Goal: Transaction & Acquisition: Purchase product/service

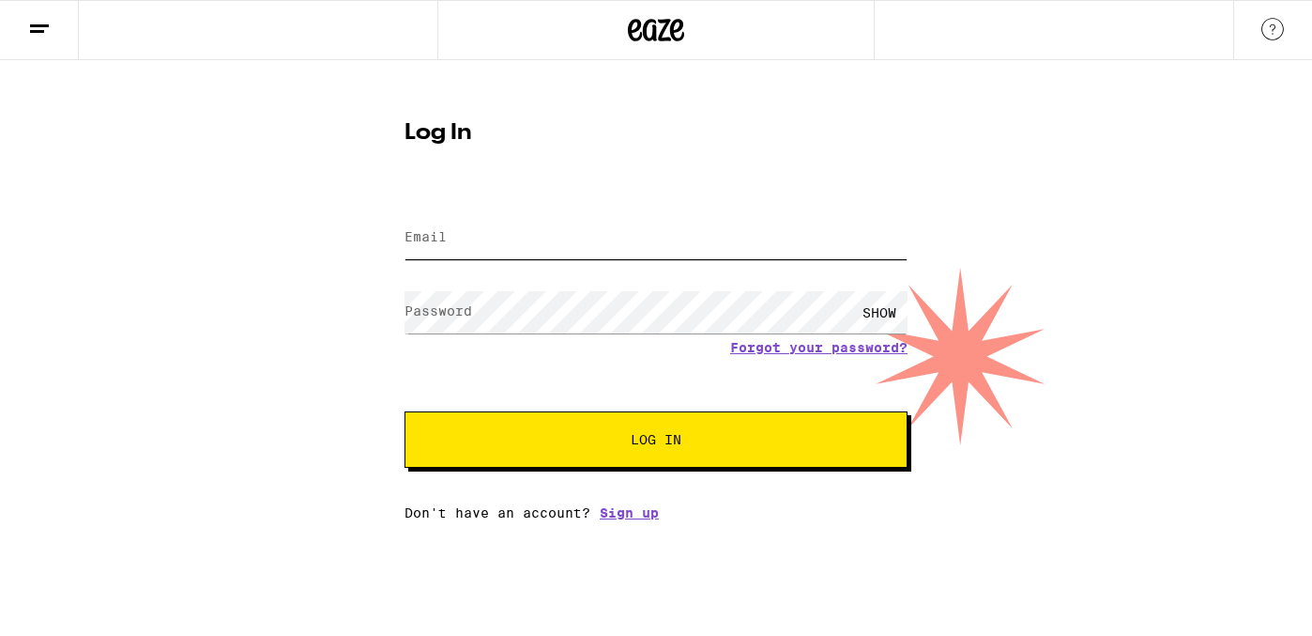
type input "[EMAIL_ADDRESS][DOMAIN_NAME]"
click at [656, 441] on button "Log In" at bounding box center [656, 439] width 503 height 56
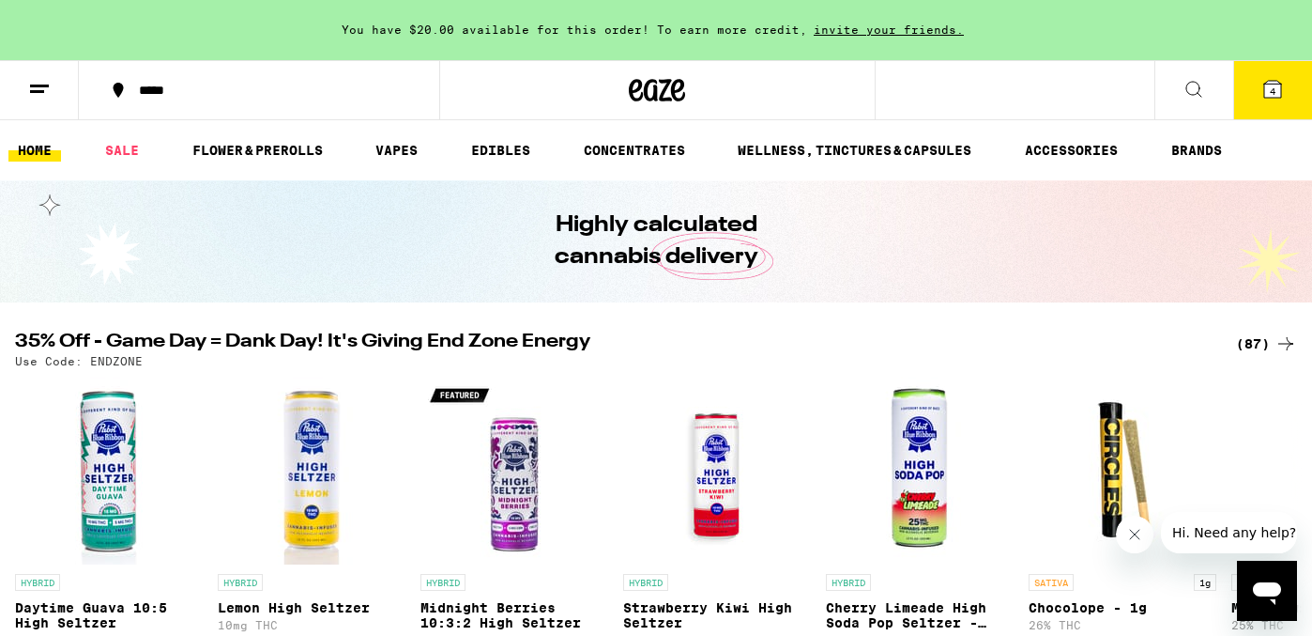
click at [33, 149] on link "HOME" at bounding box center [34, 150] width 53 height 23
click at [40, 85] on line at bounding box center [39, 85] width 19 height 0
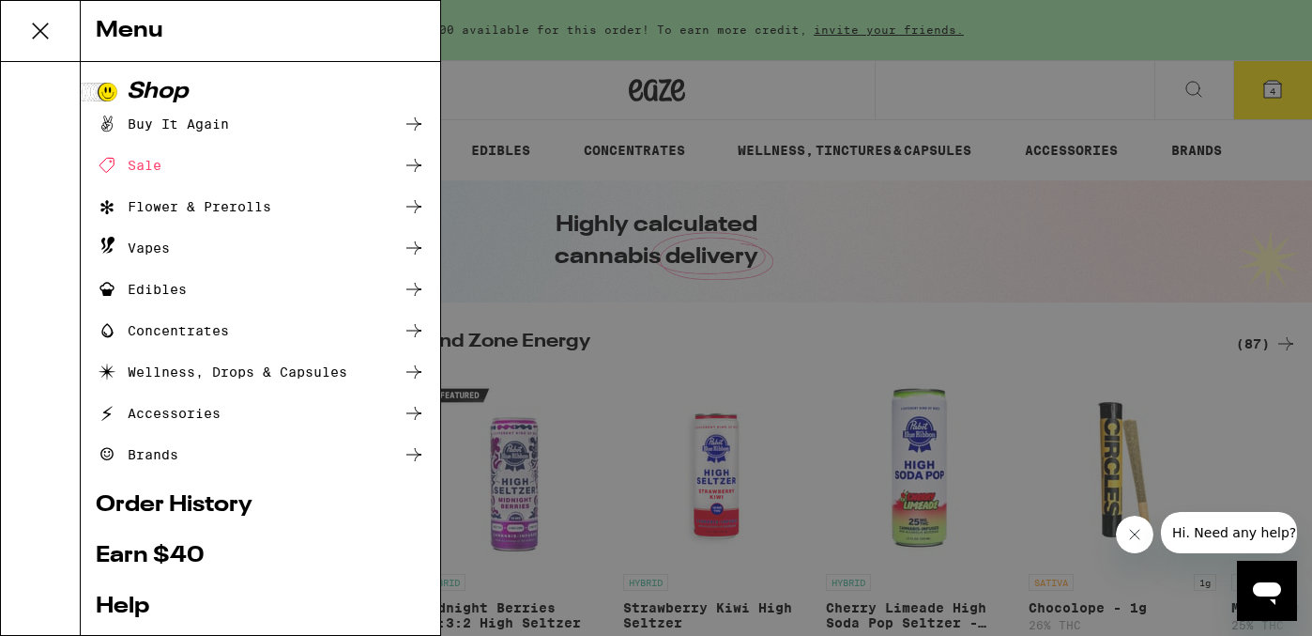
click at [167, 124] on div "Buy It Again" at bounding box center [162, 124] width 133 height 23
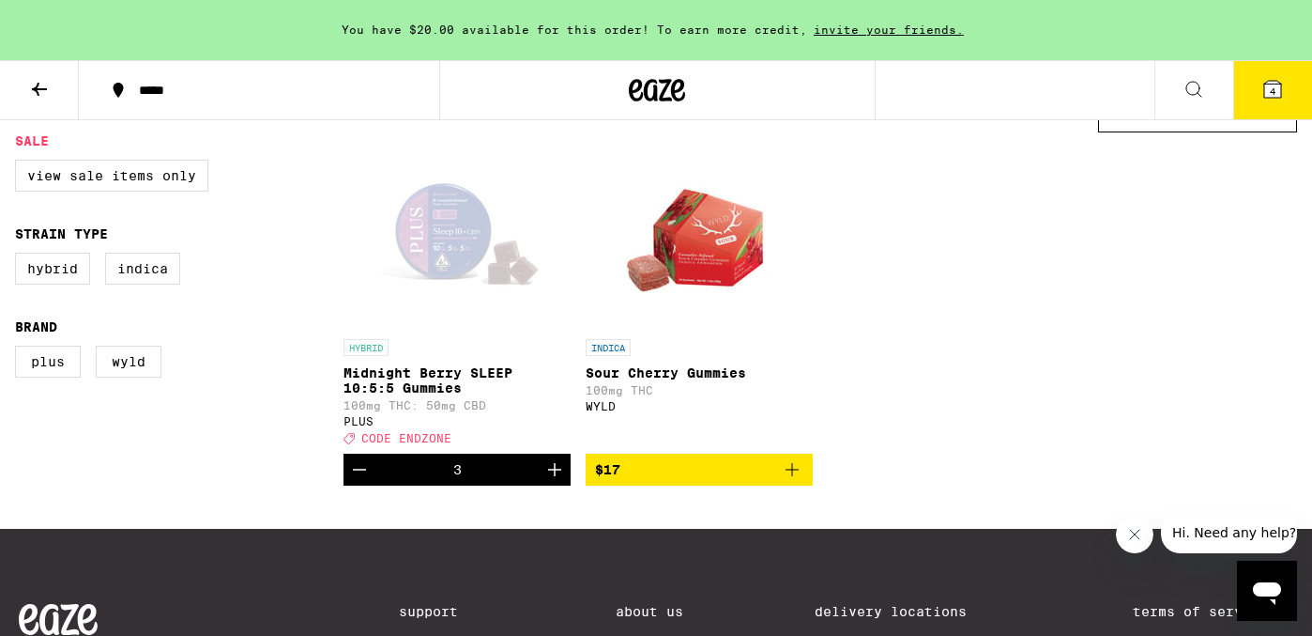
scroll to position [202, 0]
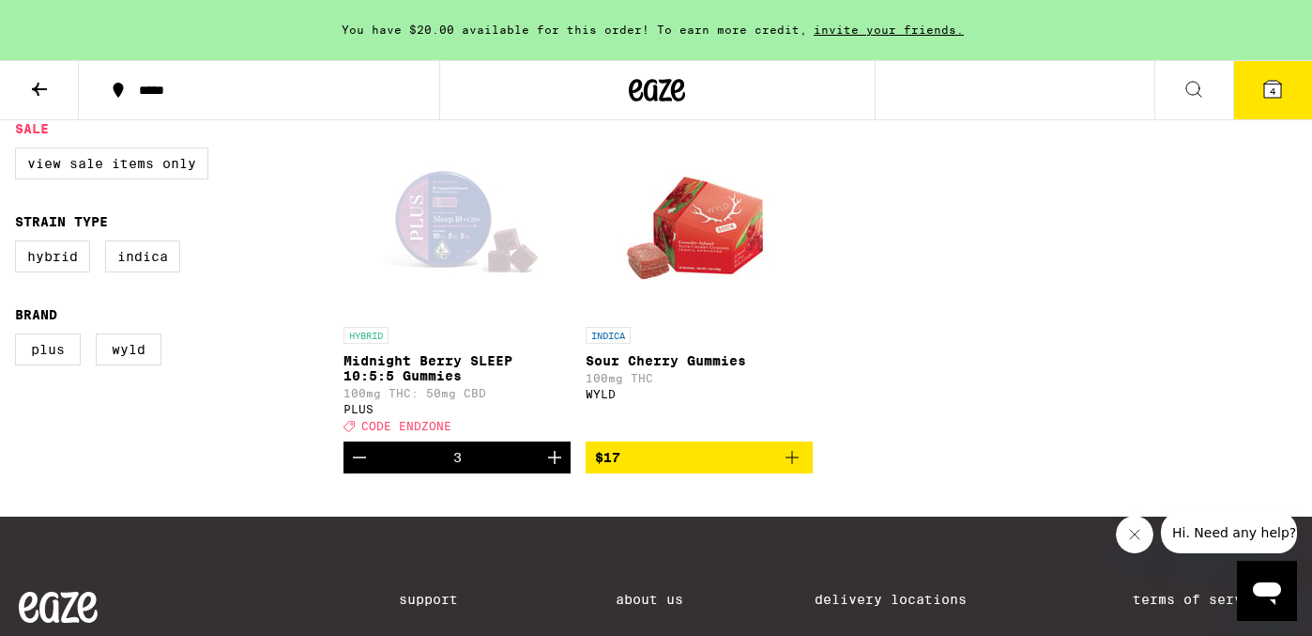
click at [448, 237] on div "Open page for Midnight Berry SLEEP 10:5:5 Gummies from PLUS" at bounding box center [457, 224] width 188 height 188
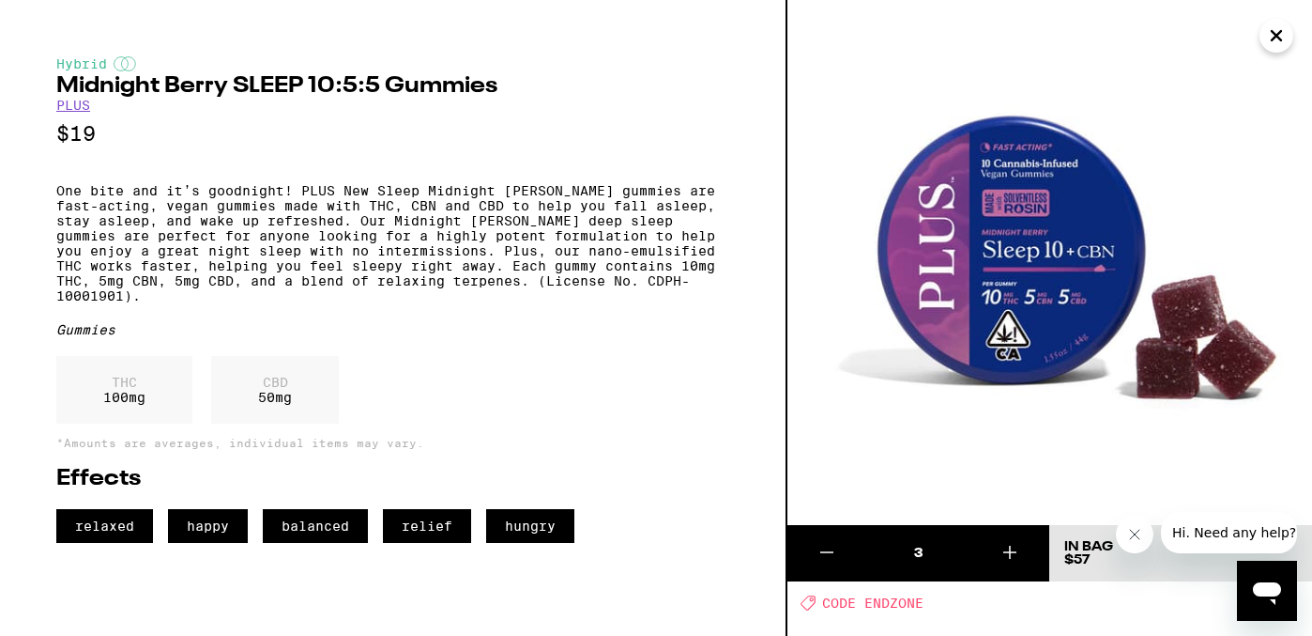
click at [1017, 553] on icon at bounding box center [1010, 552] width 23 height 23
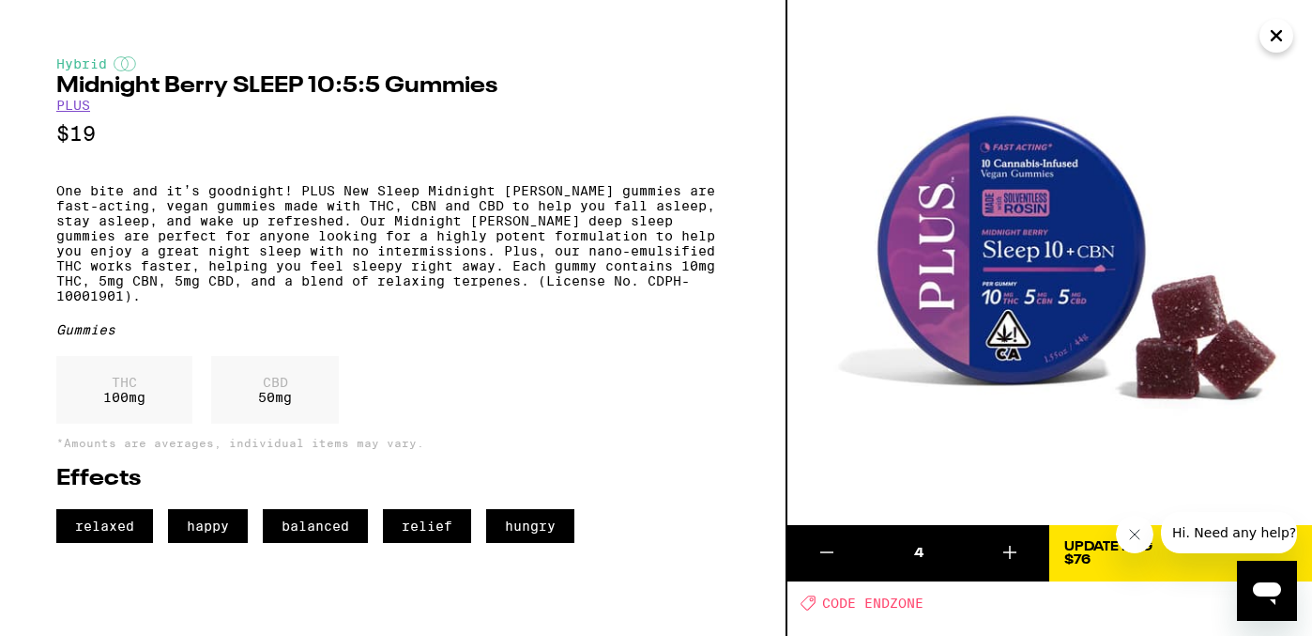
click at [1140, 528] on icon "Close message from company" at bounding box center [1135, 534] width 15 height 15
click at [1007, 553] on icon at bounding box center [1010, 552] width 23 height 23
click at [1096, 549] on div "Update Bag" at bounding box center [1109, 546] width 88 height 13
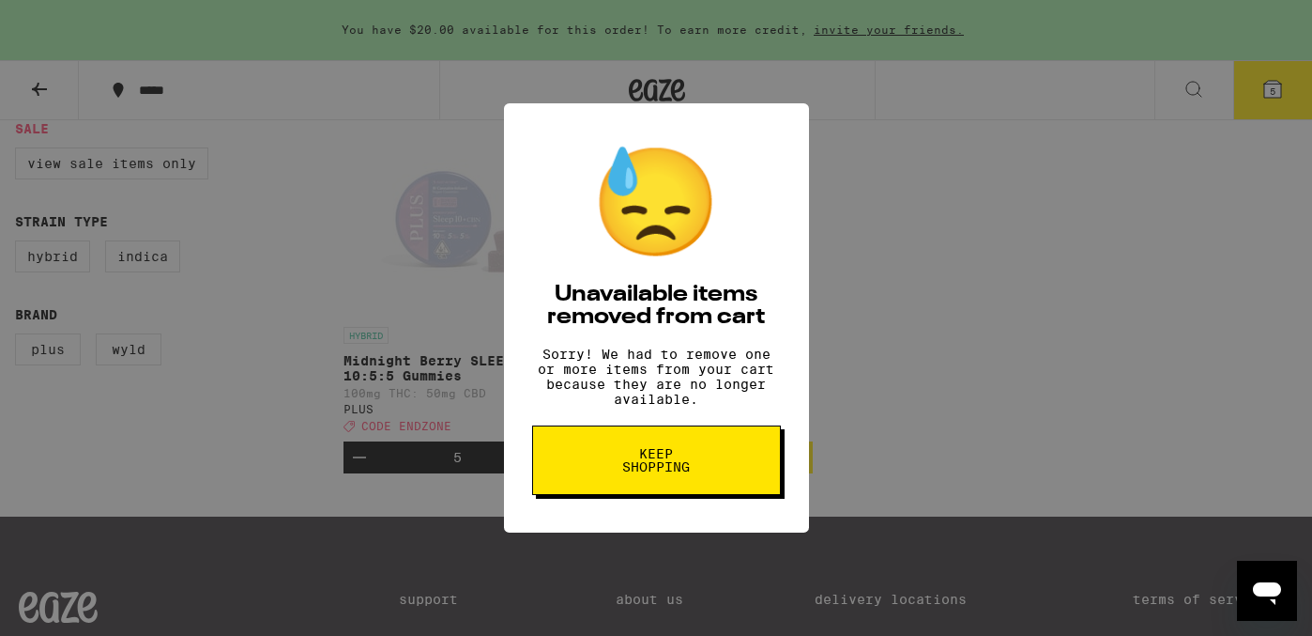
click at [682, 473] on span "Keep Shopping" at bounding box center [656, 460] width 97 height 26
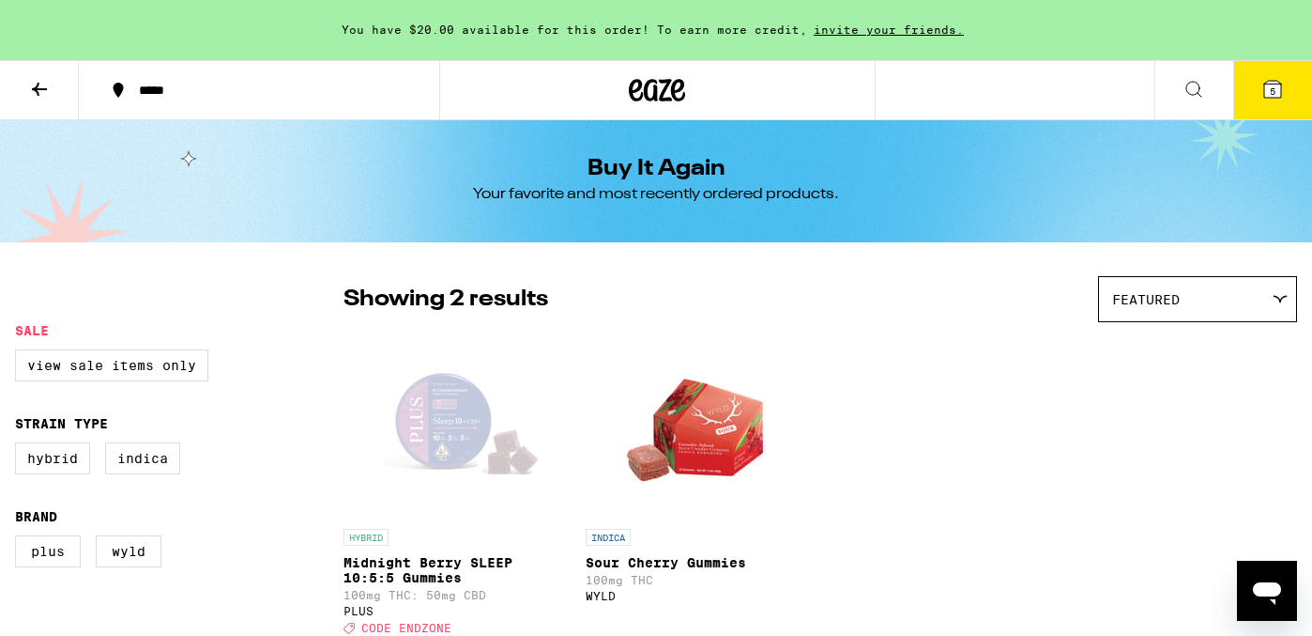
click at [1274, 87] on span "5" at bounding box center [1273, 90] width 6 height 11
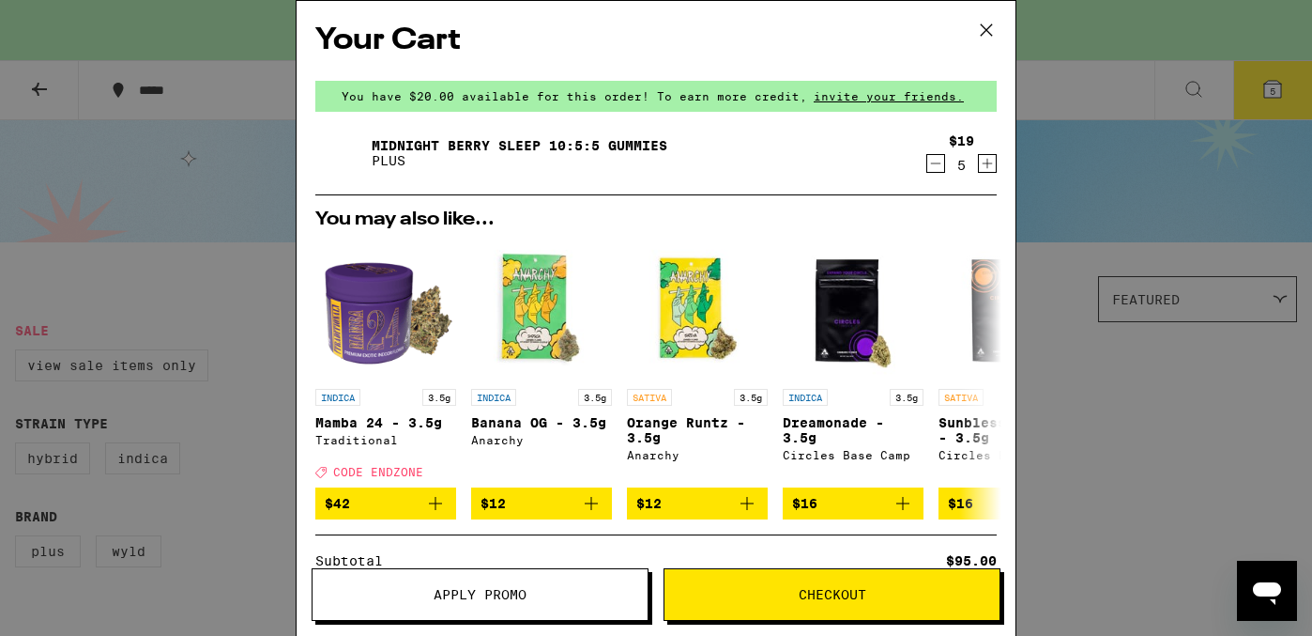
click at [935, 164] on icon "Decrement" at bounding box center [936, 163] width 17 height 23
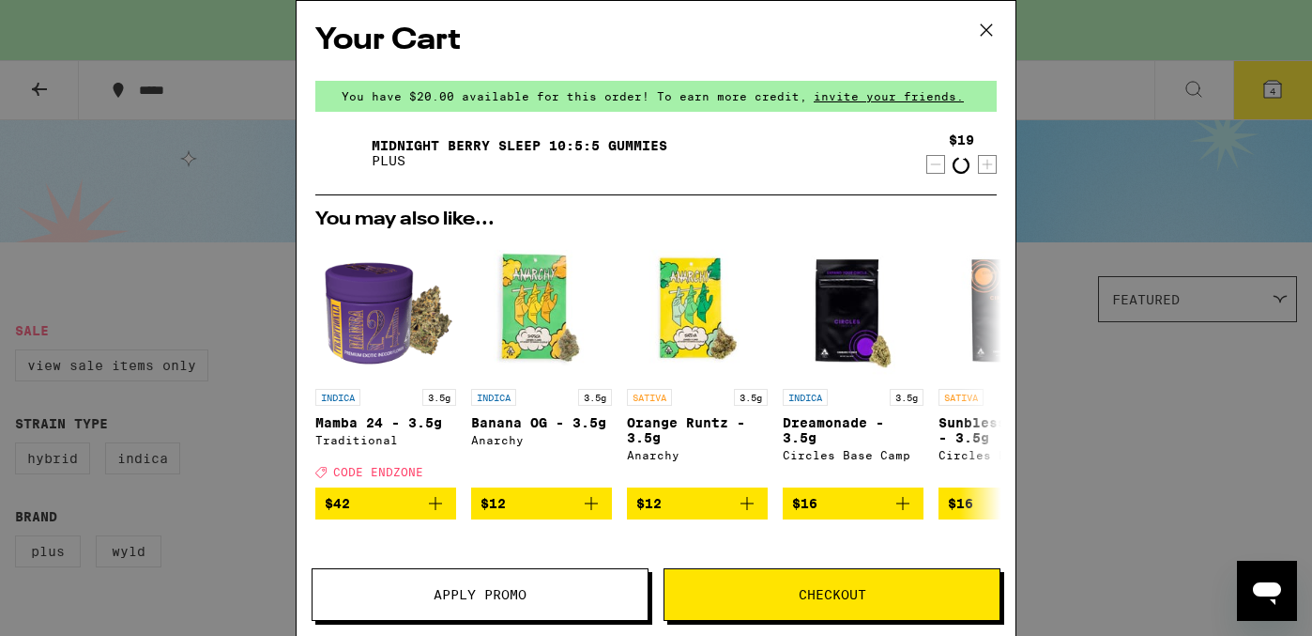
click at [935, 164] on icon "Decrement" at bounding box center [936, 164] width 17 height 23
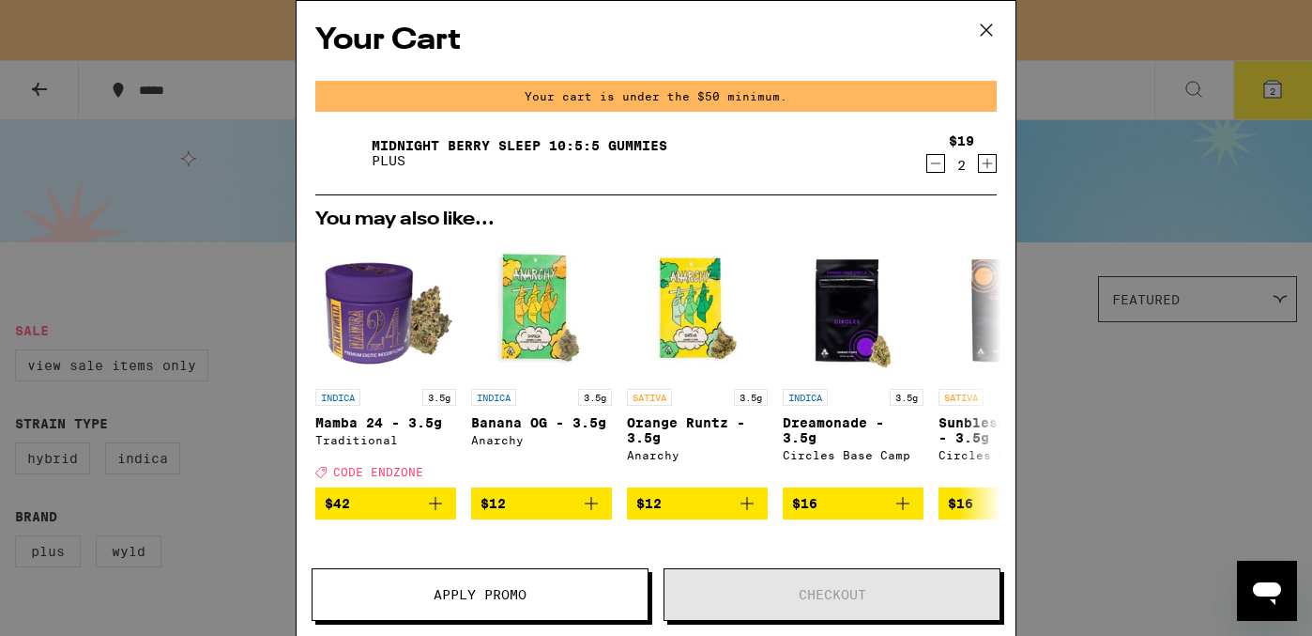
click at [935, 164] on icon "Decrement" at bounding box center [936, 163] width 17 height 23
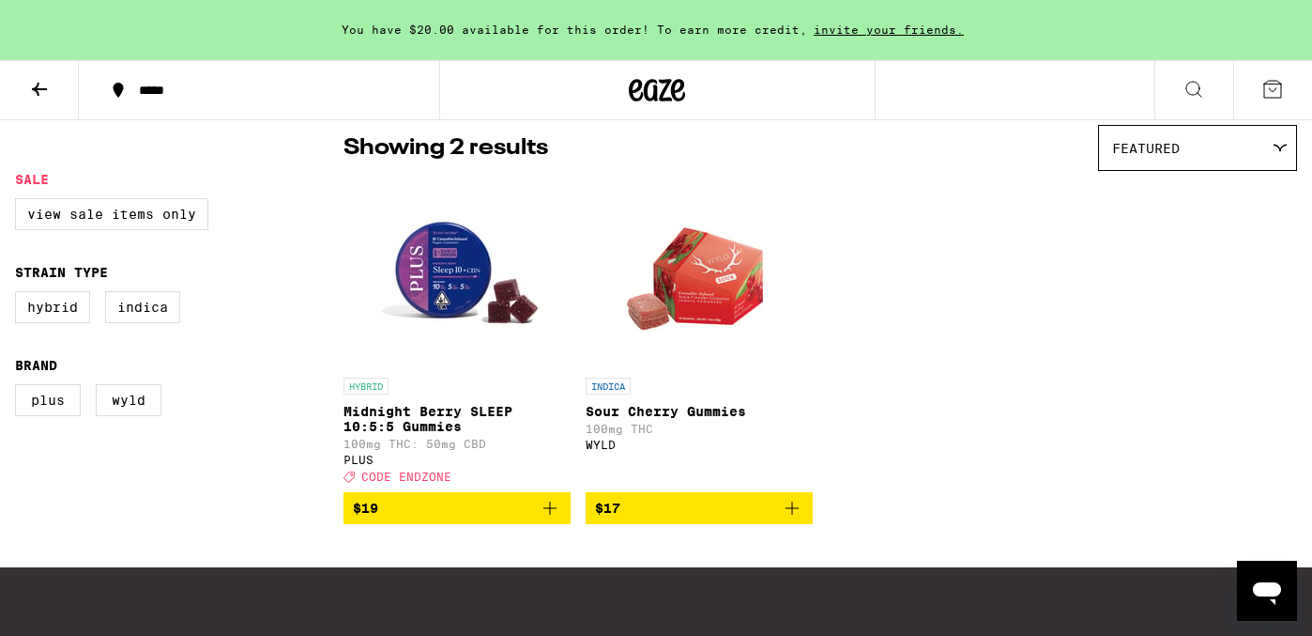
scroll to position [174, 0]
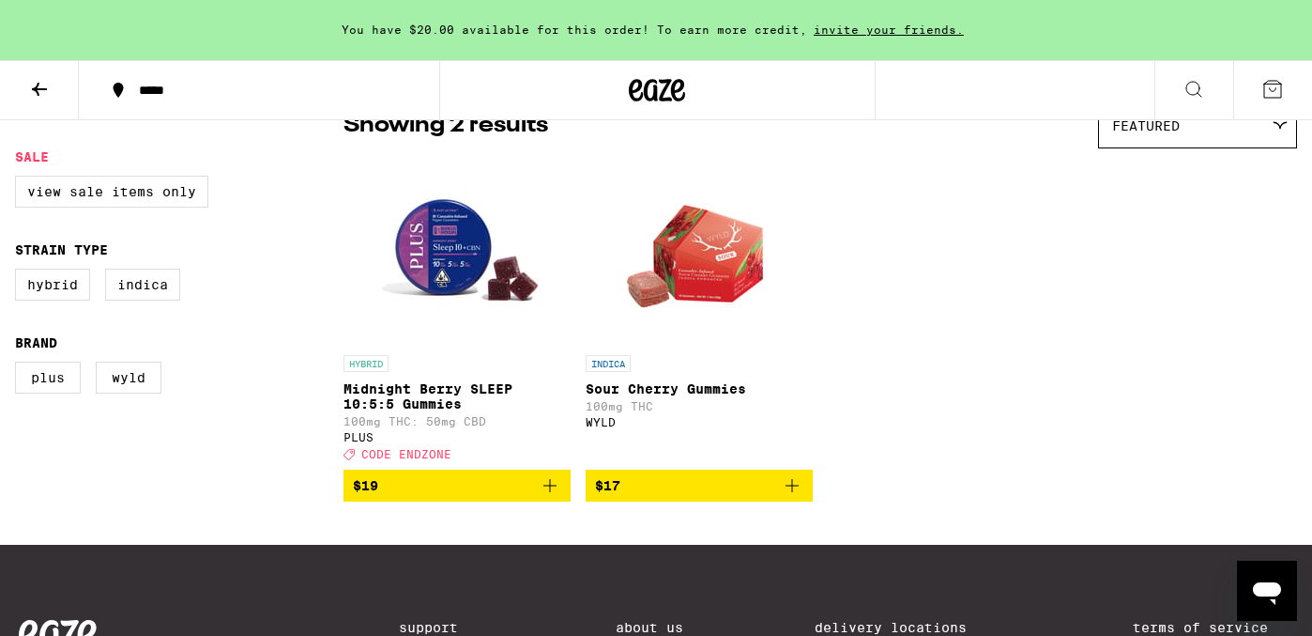
click at [430, 274] on img "Open page for Midnight Berry SLEEP 10:5:5 Gummies from PLUS" at bounding box center [457, 252] width 188 height 188
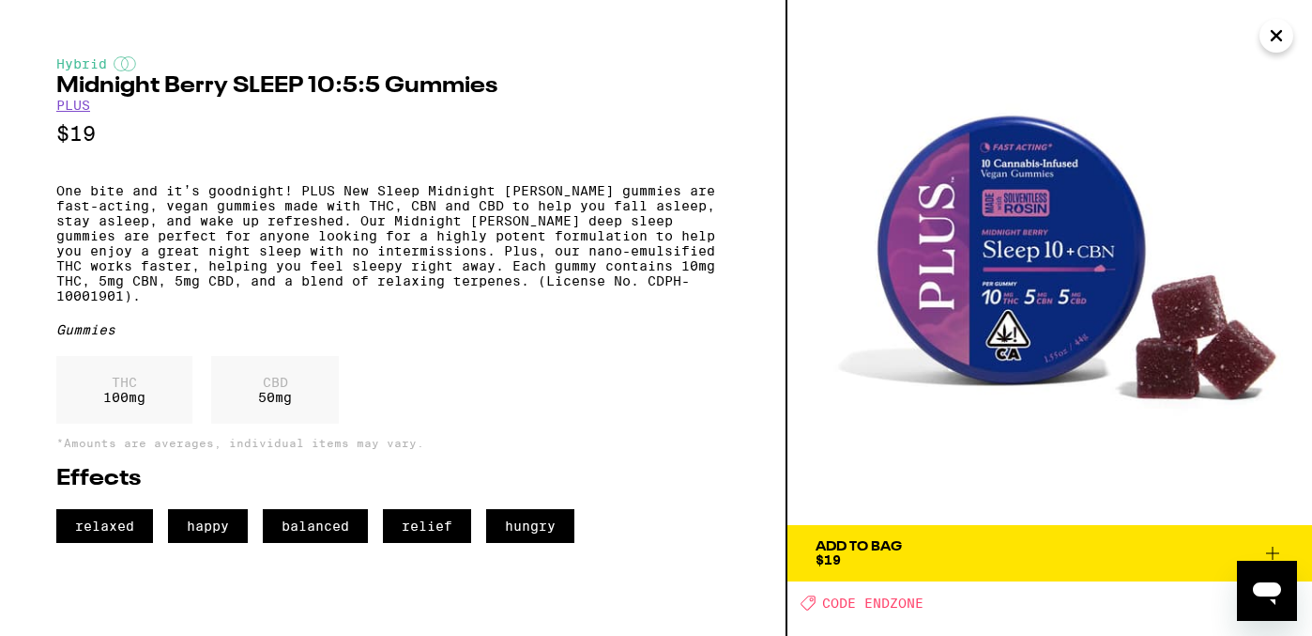
click at [909, 568] on button "Add To Bag $19" at bounding box center [1050, 553] width 525 height 56
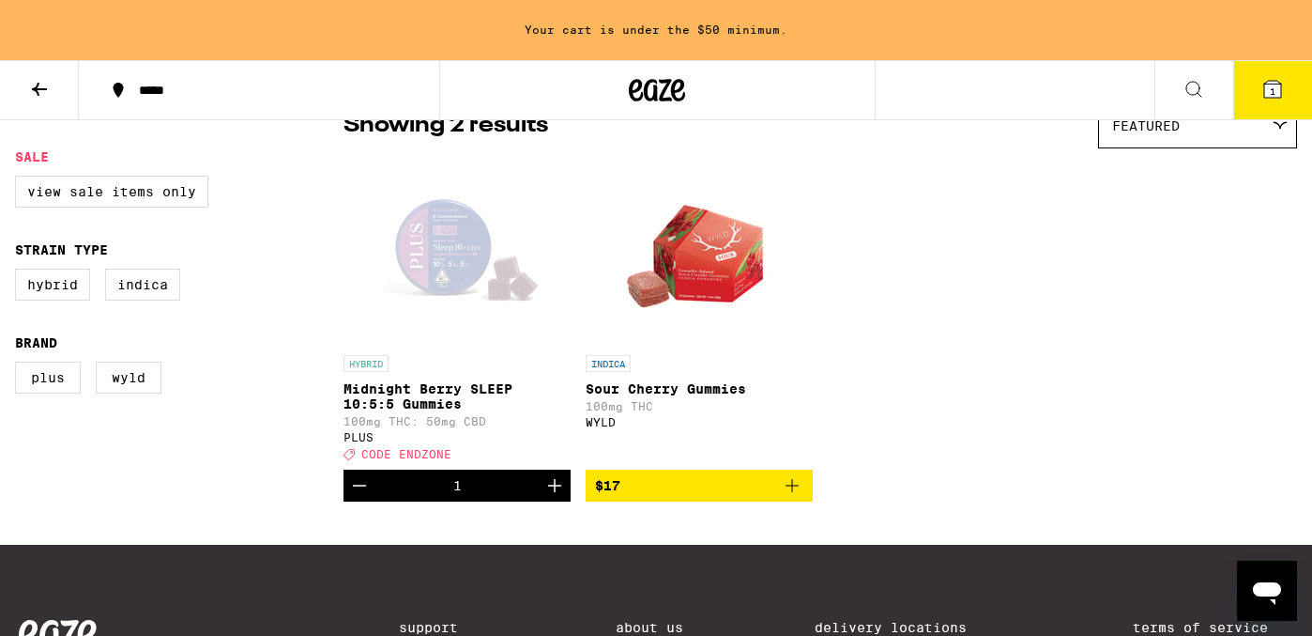
click at [1279, 86] on icon at bounding box center [1273, 89] width 17 height 17
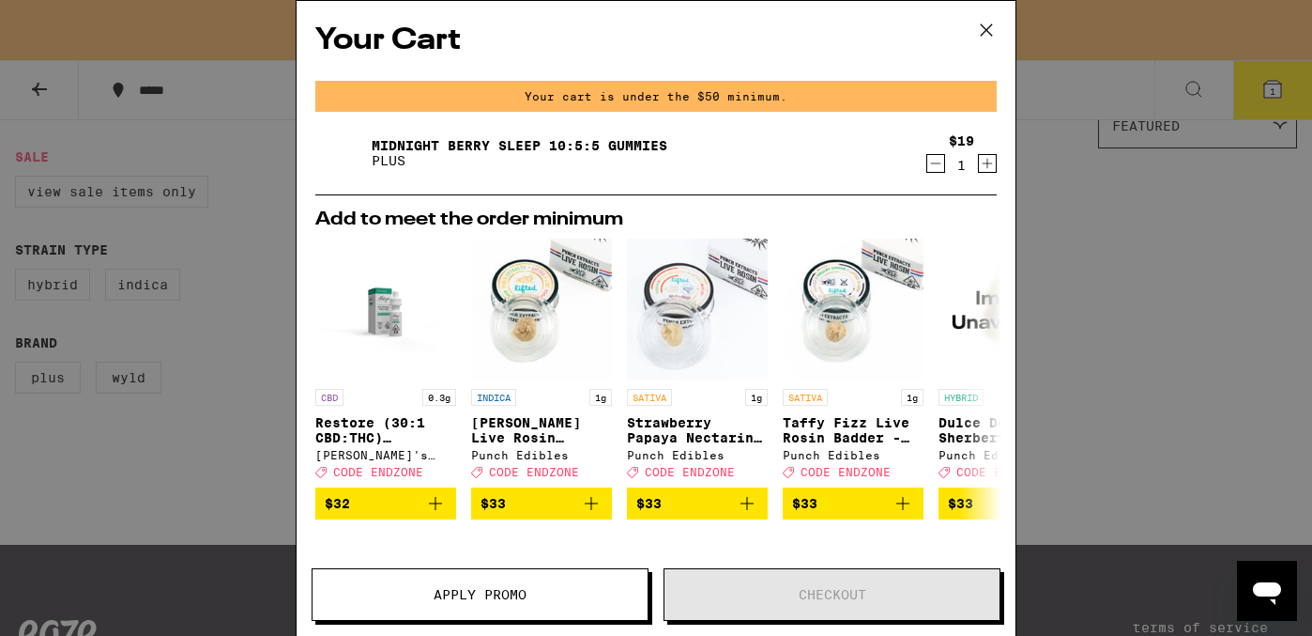
click at [987, 164] on icon "Increment" at bounding box center [987, 163] width 17 height 23
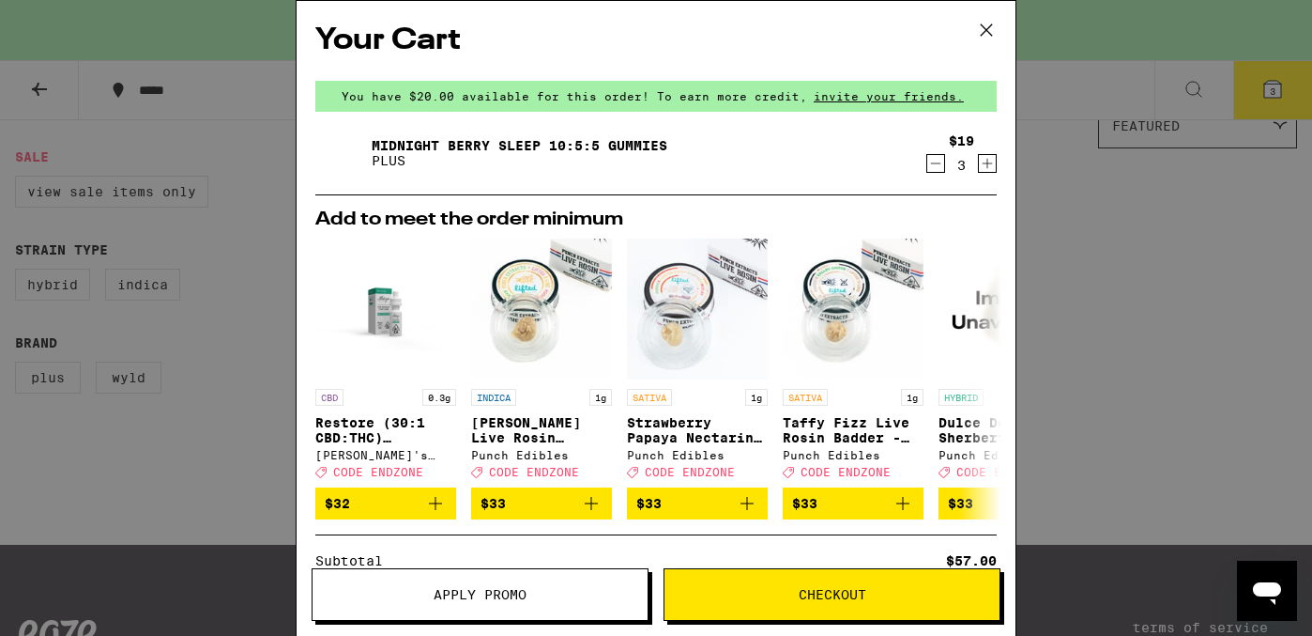
click at [987, 164] on icon "Increment" at bounding box center [987, 163] width 17 height 23
click at [466, 597] on span "Apply Promo" at bounding box center [480, 594] width 93 height 13
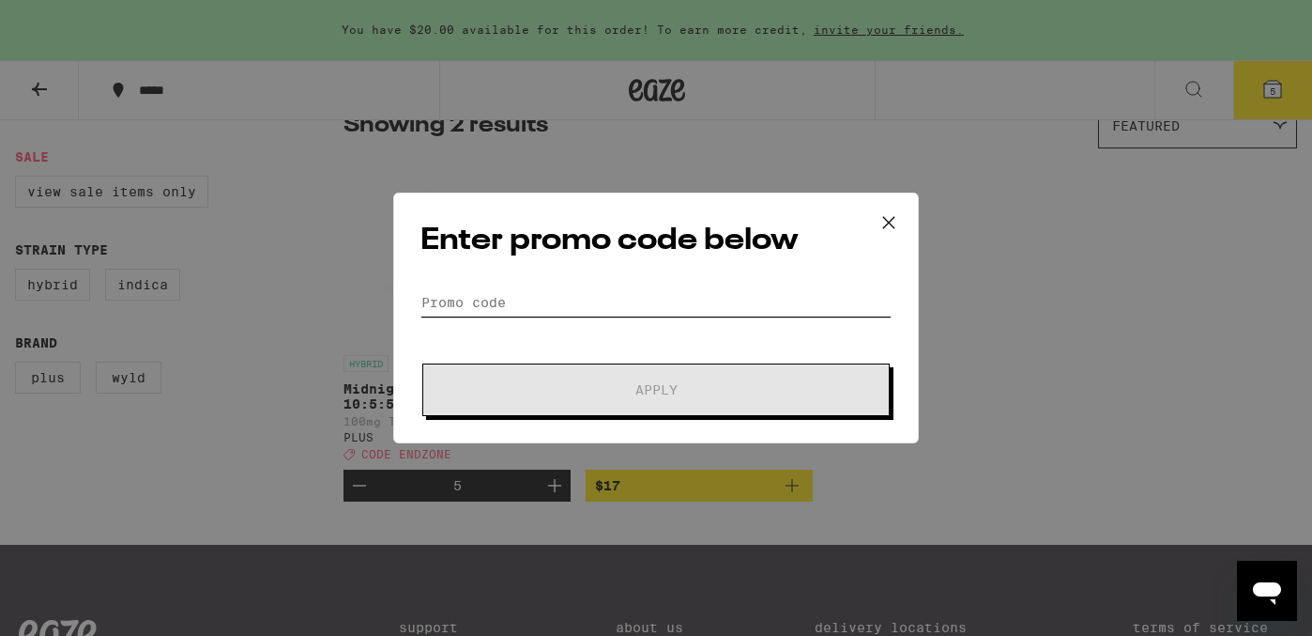
click at [498, 301] on input "Promo Code" at bounding box center [656, 302] width 471 height 28
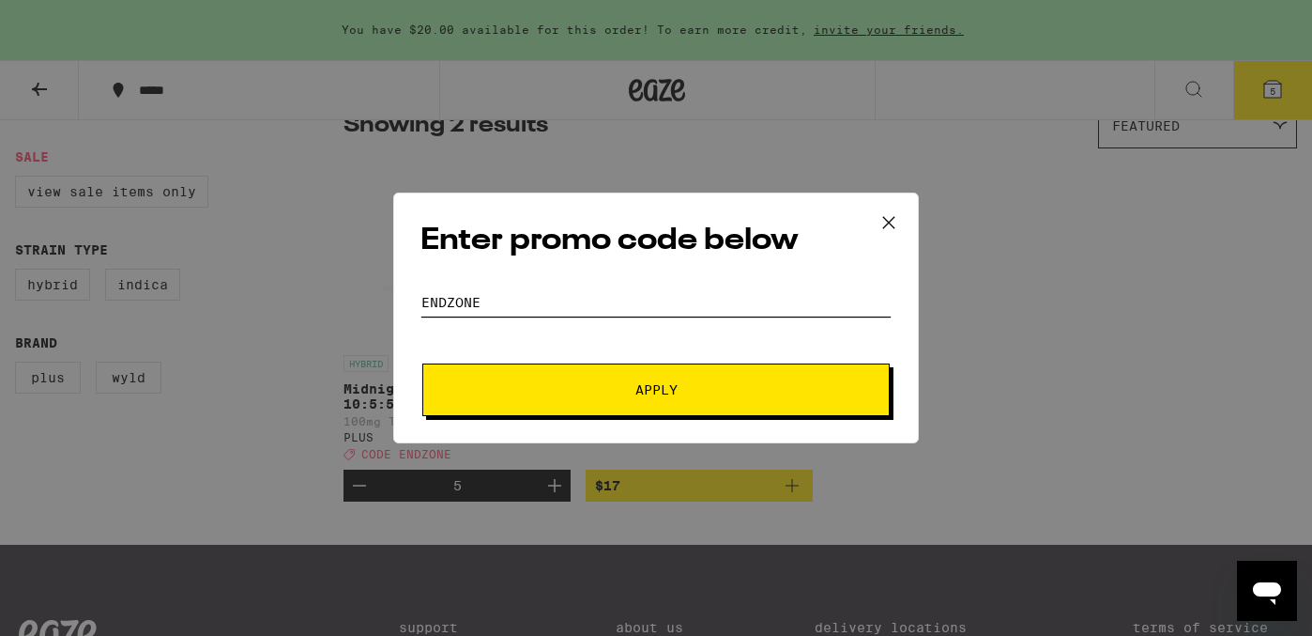
type input "ENDZONE"
click at [656, 390] on button "Apply" at bounding box center [656, 389] width 468 height 53
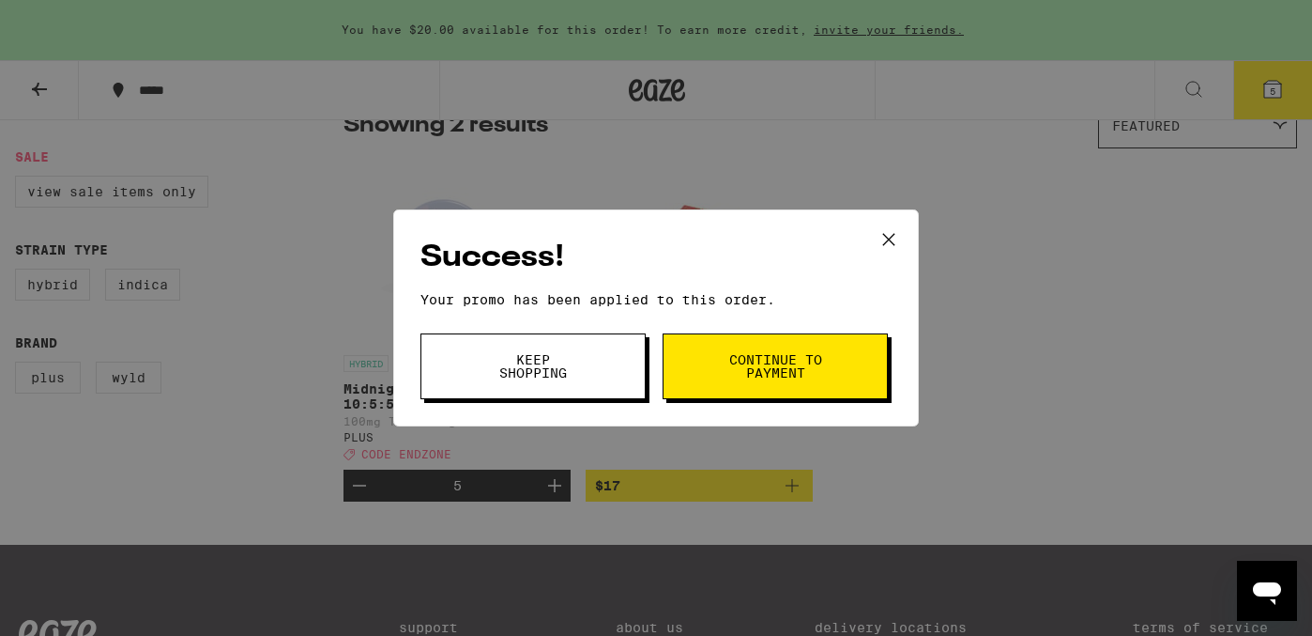
click at [771, 374] on span "Continue to payment" at bounding box center [776, 366] width 96 height 26
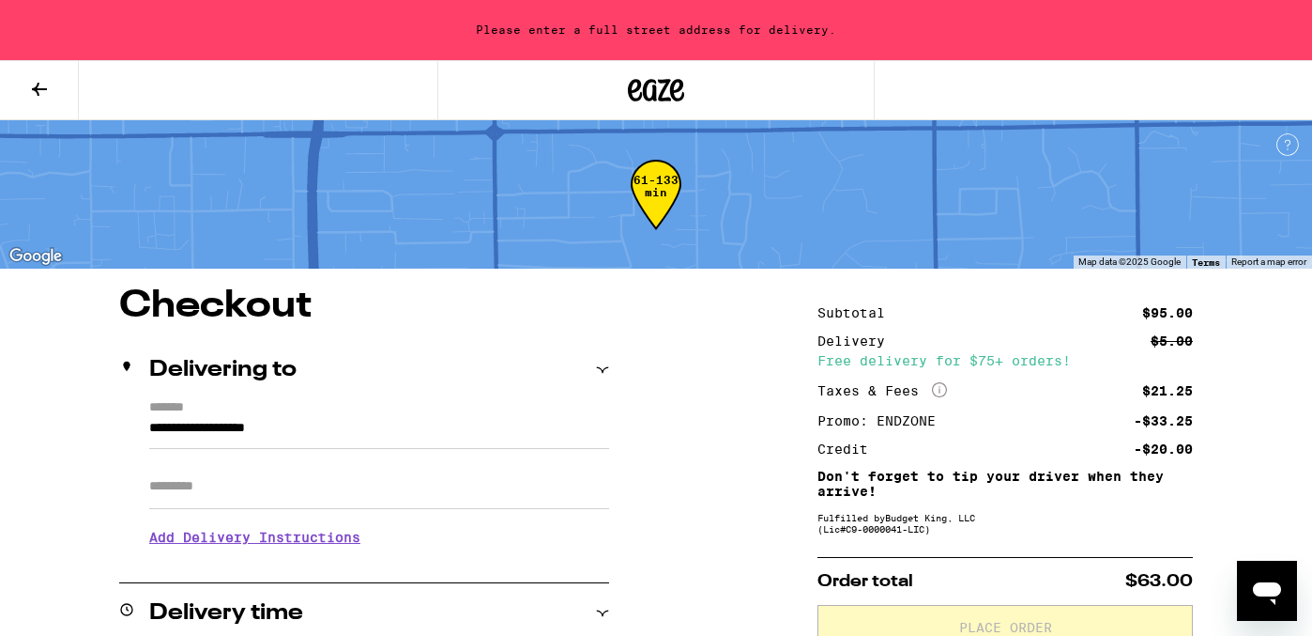
click at [36, 86] on icon at bounding box center [39, 89] width 15 height 13
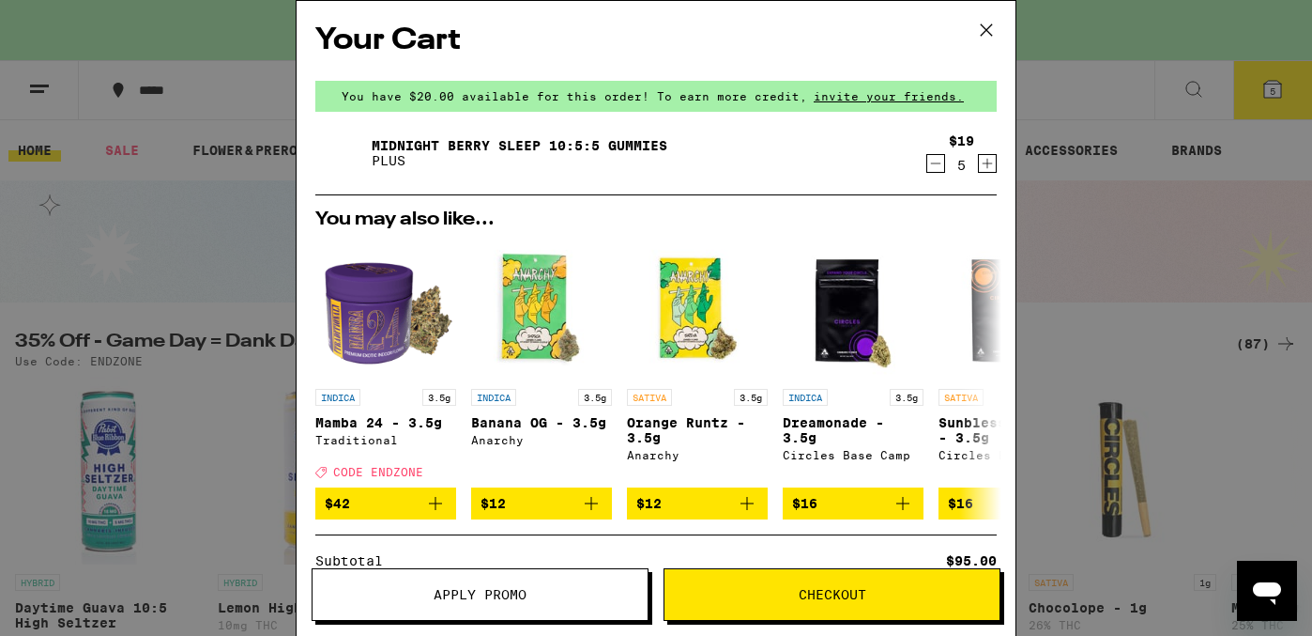
click at [987, 166] on icon "Increment" at bounding box center [987, 163] width 17 height 23
click at [581, 606] on button "Apply Promo" at bounding box center [480, 594] width 337 height 53
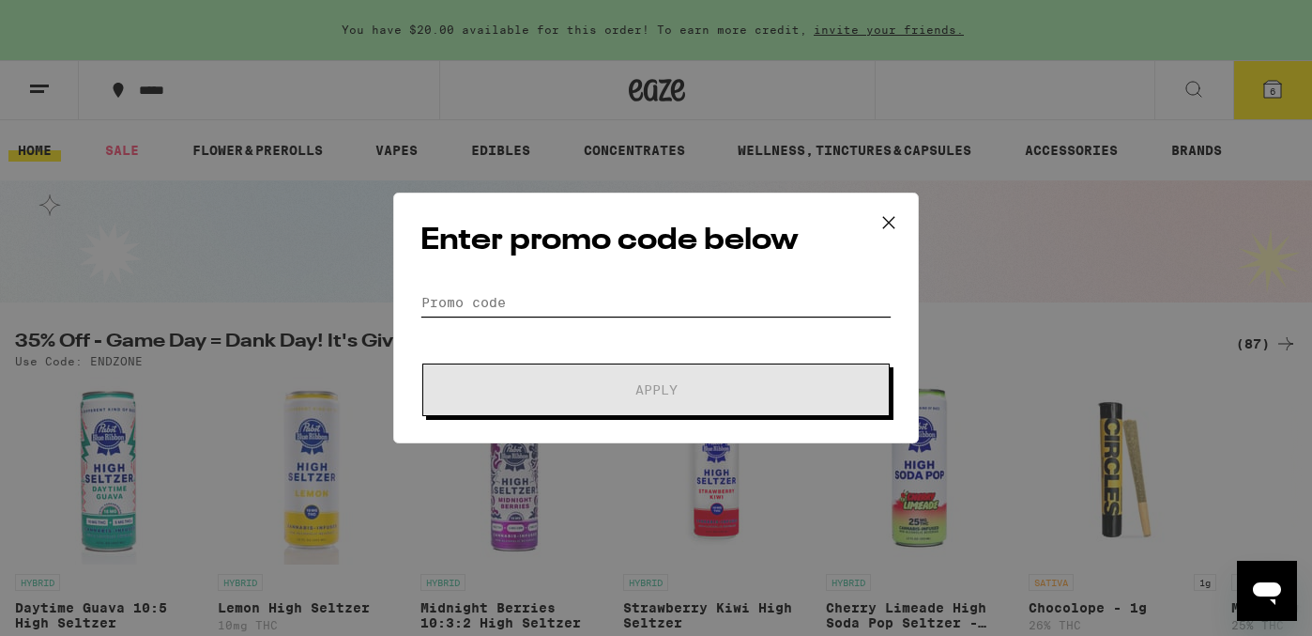
click at [484, 299] on input "Promo Code" at bounding box center [656, 302] width 471 height 28
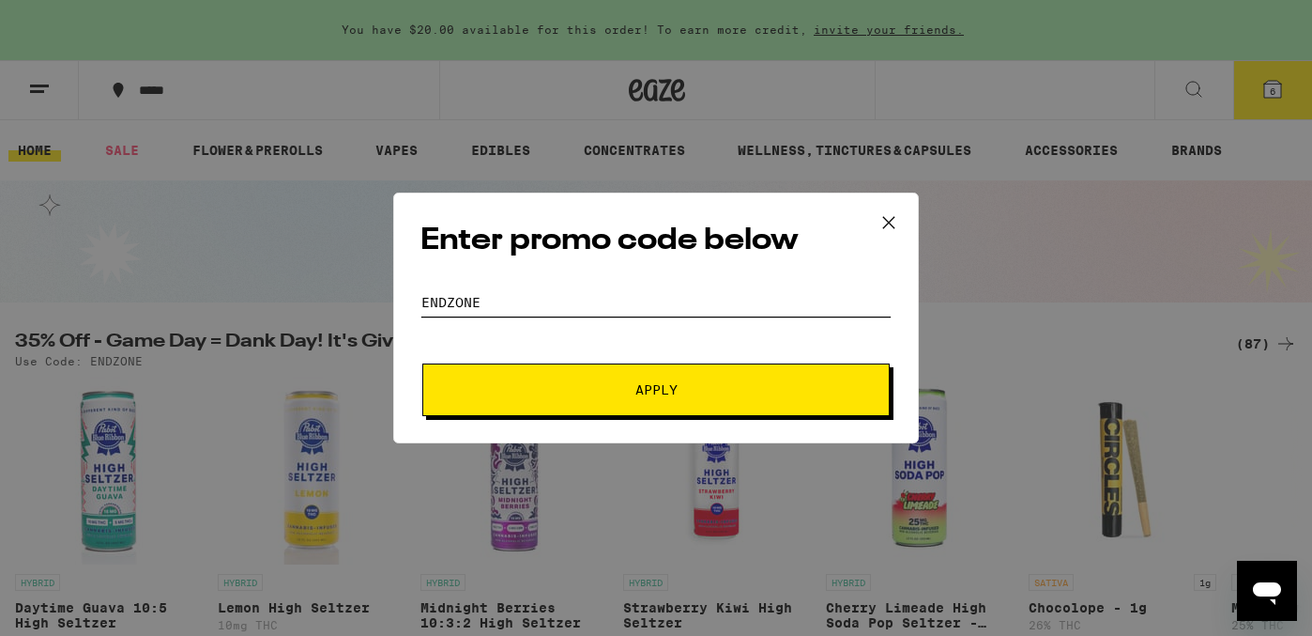
type input "ENDZONE"
click at [656, 390] on button "Apply" at bounding box center [656, 389] width 468 height 53
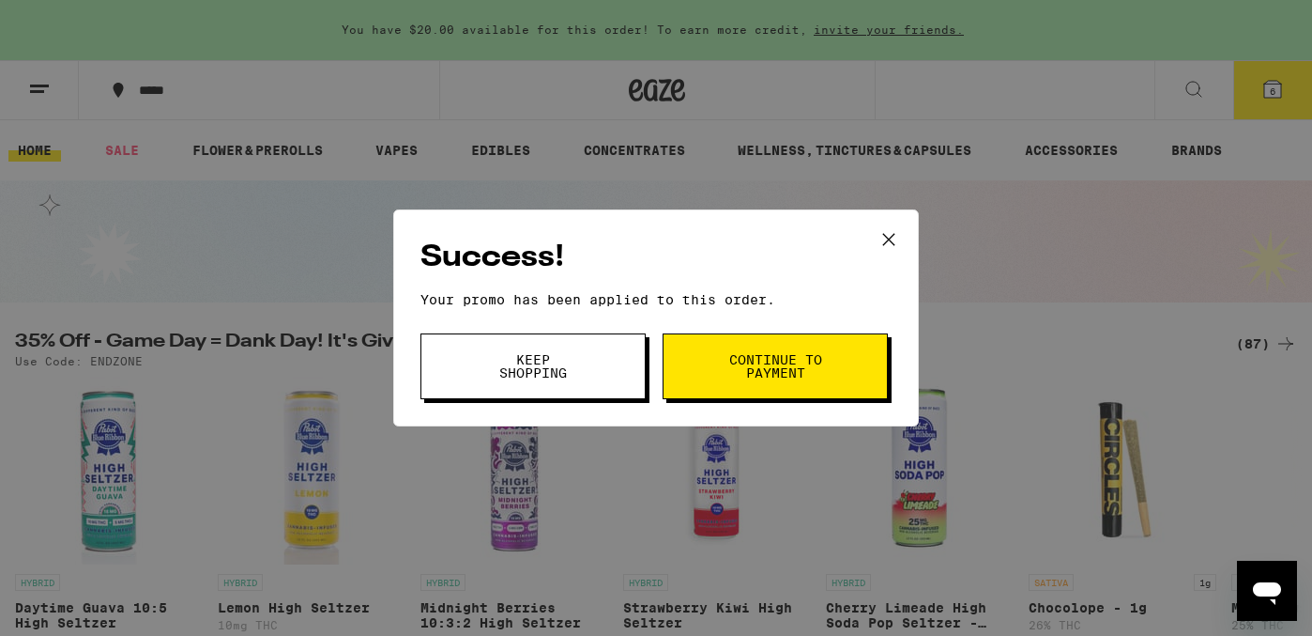
click at [770, 365] on span "Continue to payment" at bounding box center [776, 366] width 96 height 26
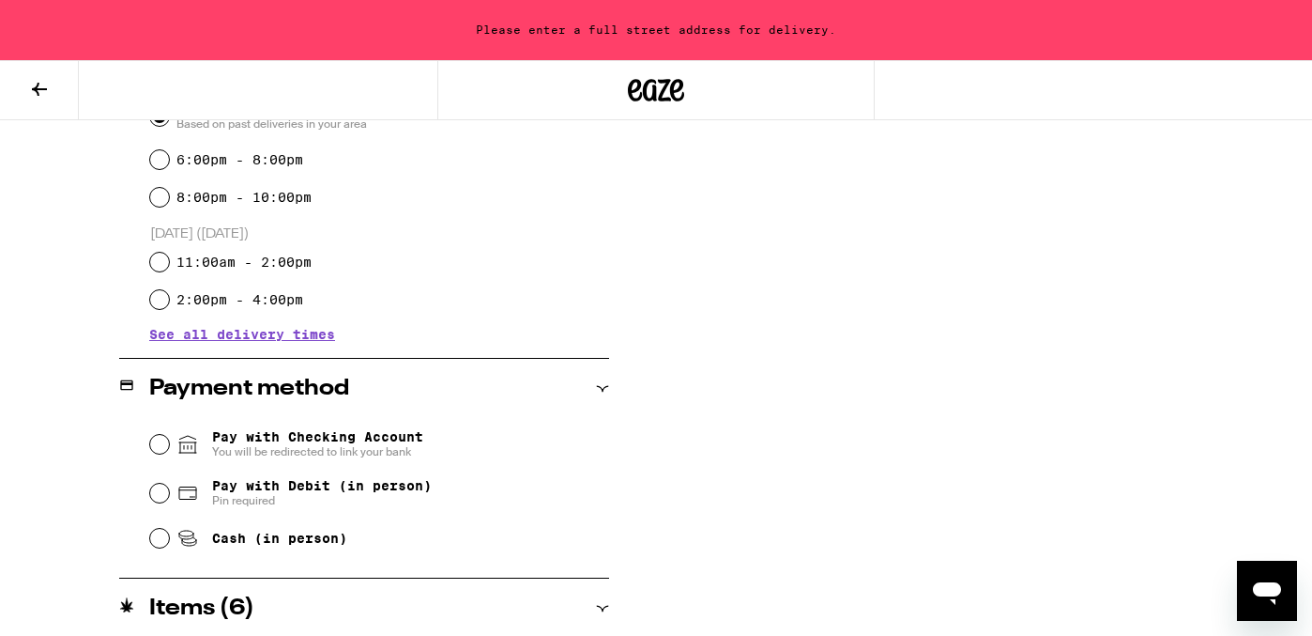
scroll to position [572, 0]
click at [155, 541] on input "Cash (in person)" at bounding box center [159, 536] width 19 height 19
radio input "true"
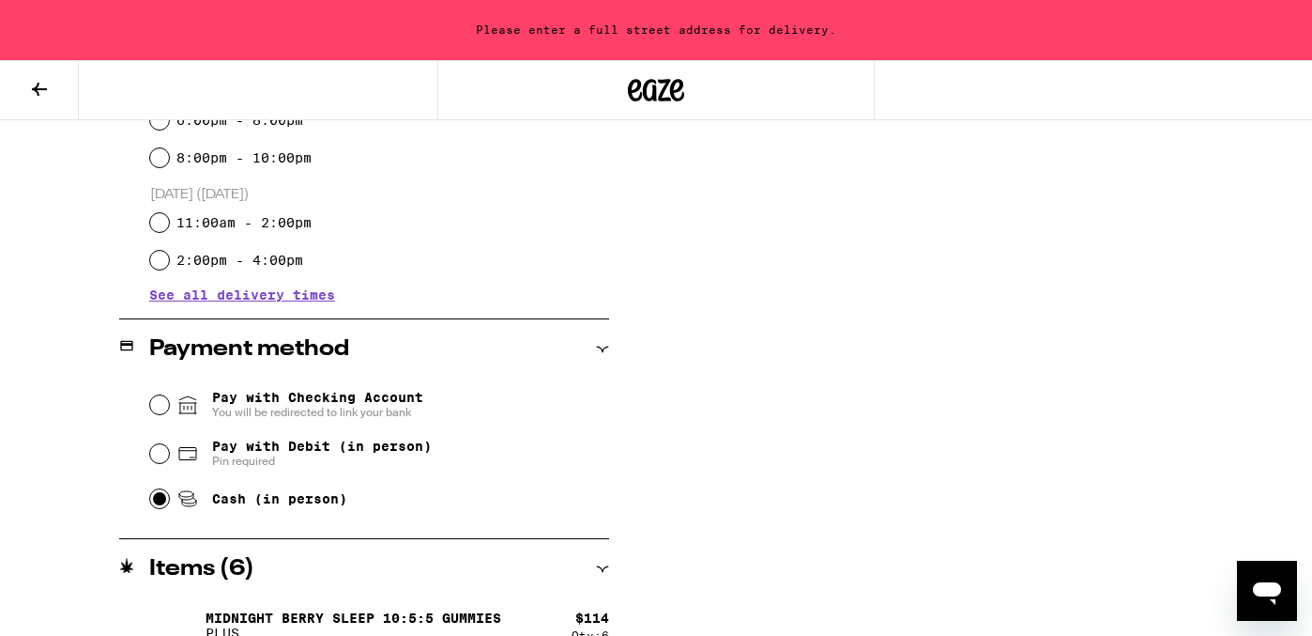
scroll to position [623, 0]
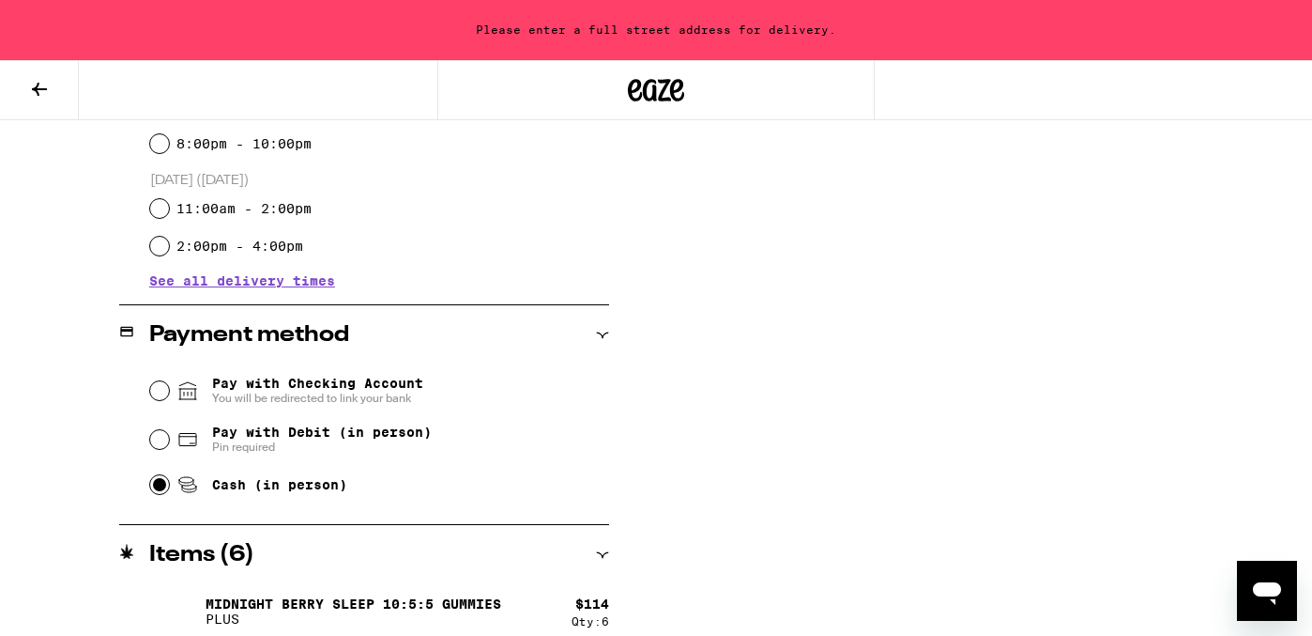
click at [162, 489] on input "Cash (in person)" at bounding box center [159, 484] width 19 height 19
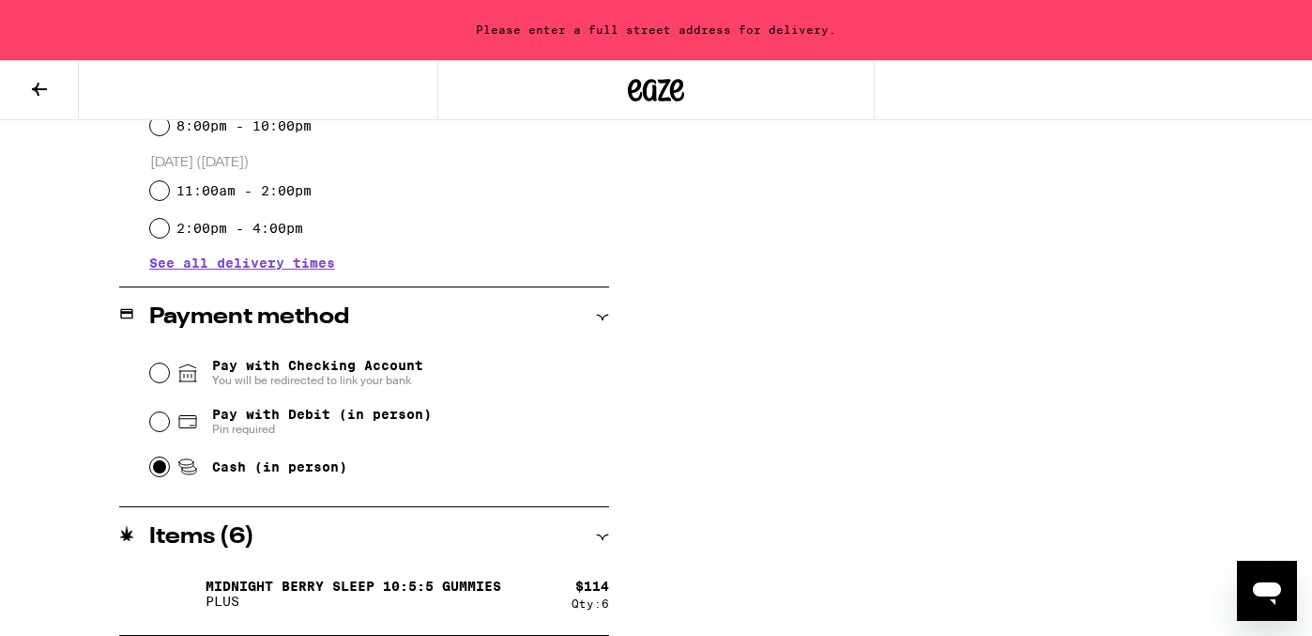
scroll to position [641, 0]
click at [831, 394] on div "Subtotal $114.00 Delivery $5.00 Free delivery for $75+ orders! Taxes & Fees Mor…" at bounding box center [1006, 141] width 376 height 990
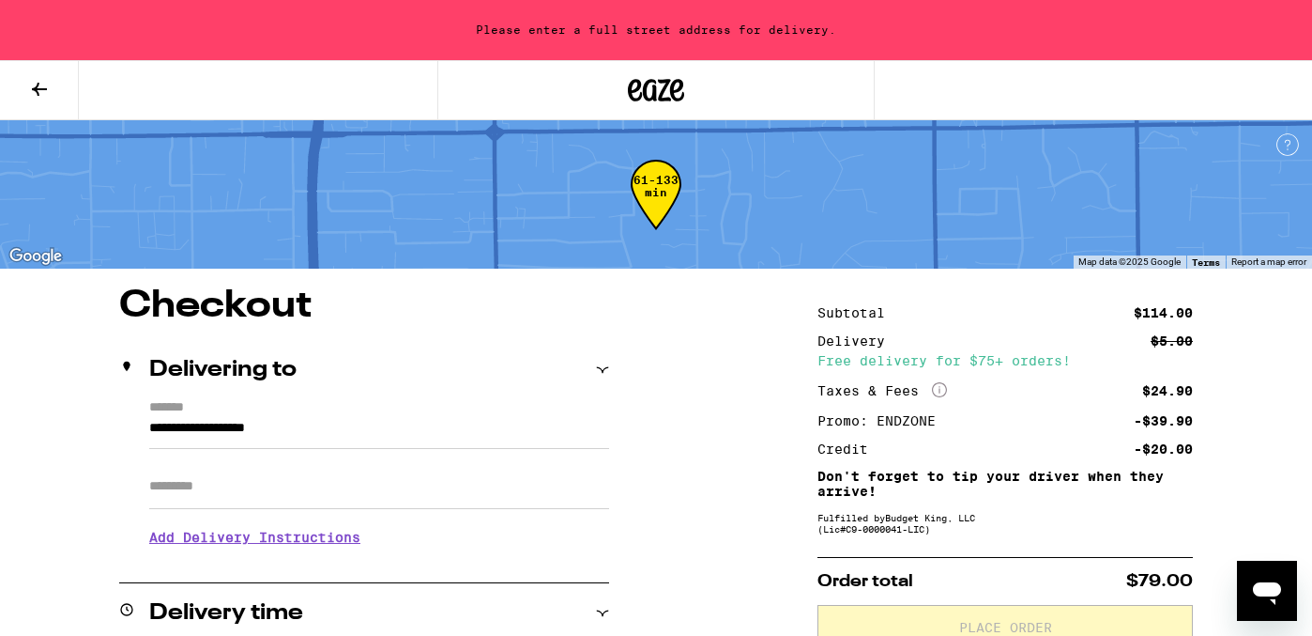
scroll to position [0, 0]
click at [157, 407] on label "*******" at bounding box center [379, 408] width 460 height 17
click at [157, 417] on input "**********" at bounding box center [379, 433] width 460 height 32
click at [147, 428] on div "**********" at bounding box center [364, 480] width 490 height 161
click at [150, 423] on input "**********" at bounding box center [379, 433] width 460 height 32
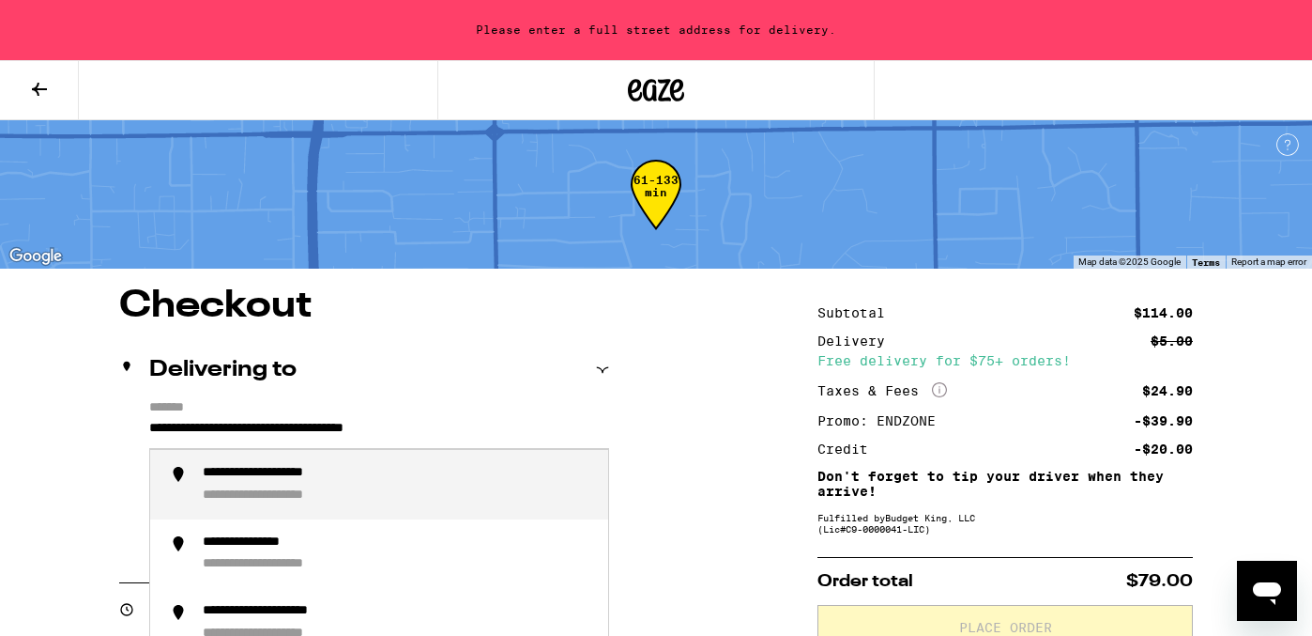
click at [256, 473] on div "**********" at bounding box center [292, 473] width 178 height 17
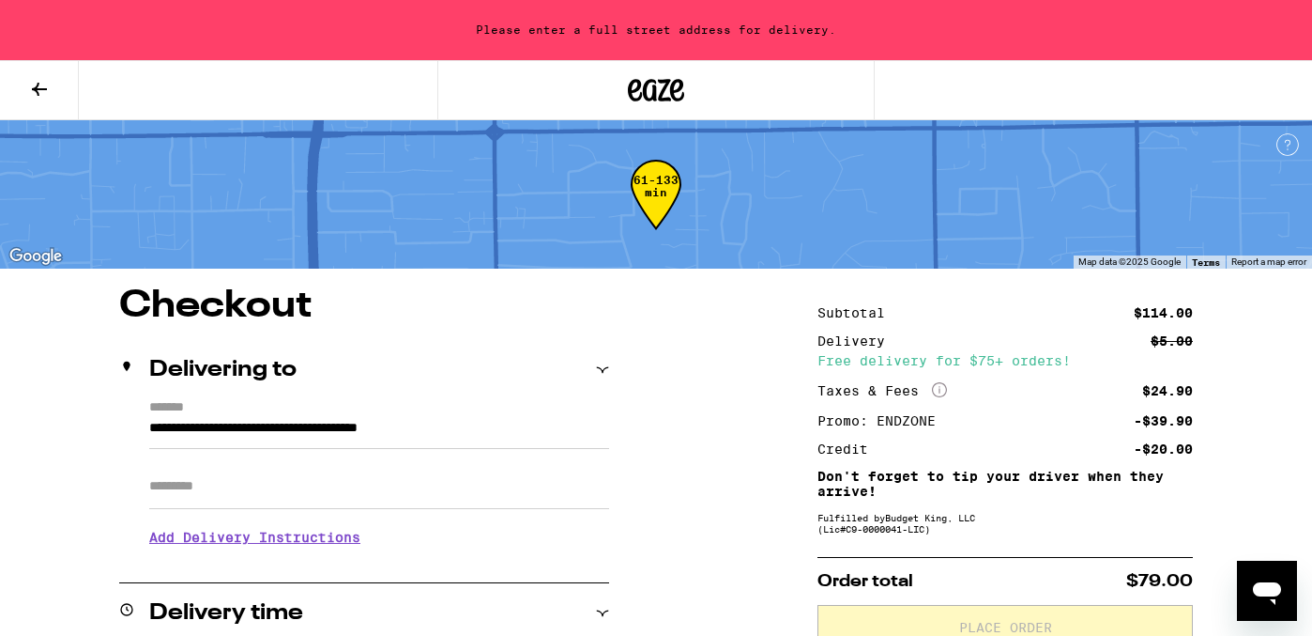
type input "**********"
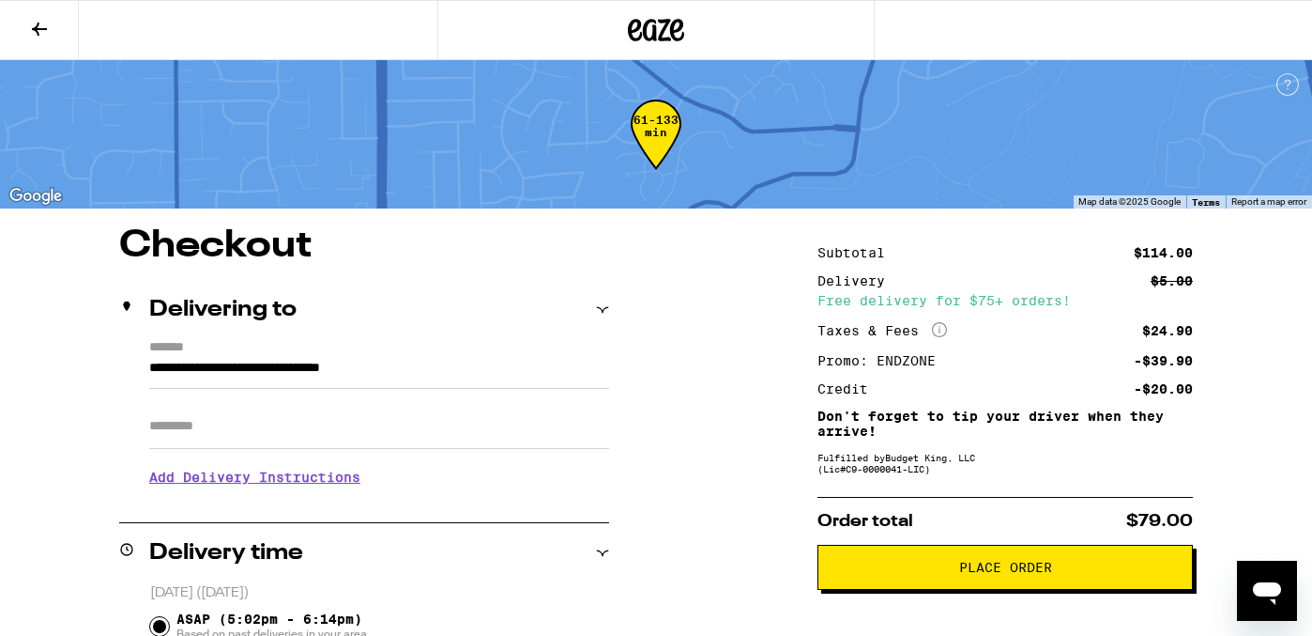
click at [979, 574] on span "Place Order" at bounding box center [1005, 566] width 93 height 13
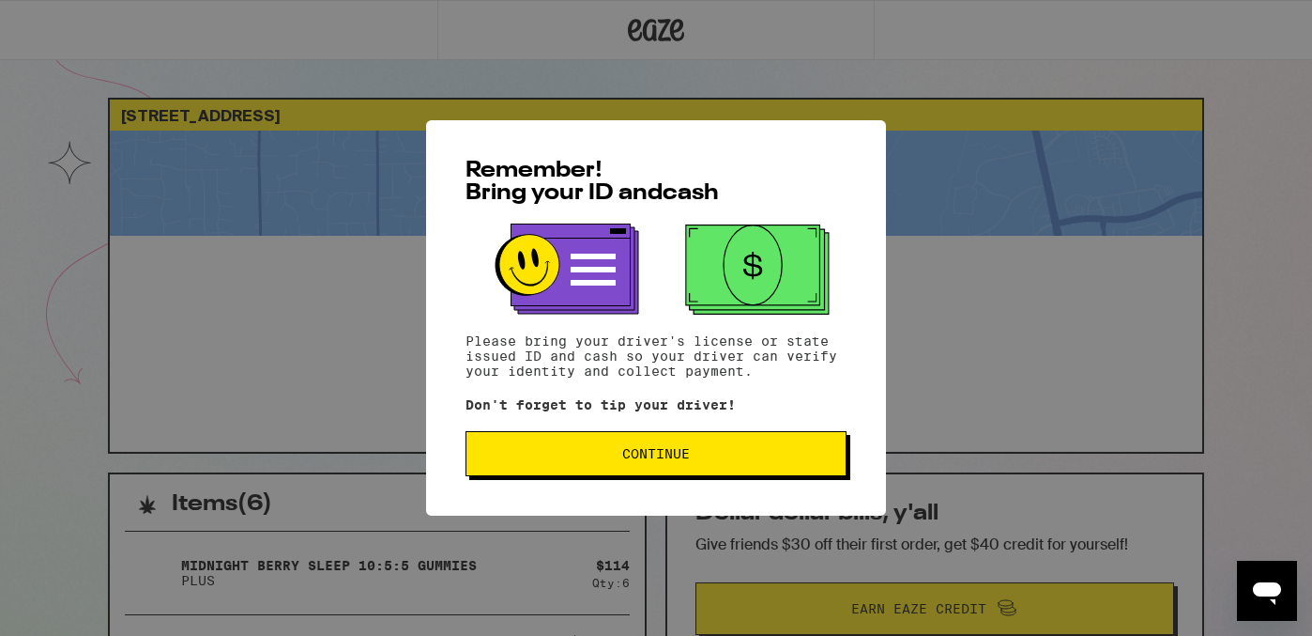
click at [654, 455] on span "Continue" at bounding box center [656, 453] width 68 height 13
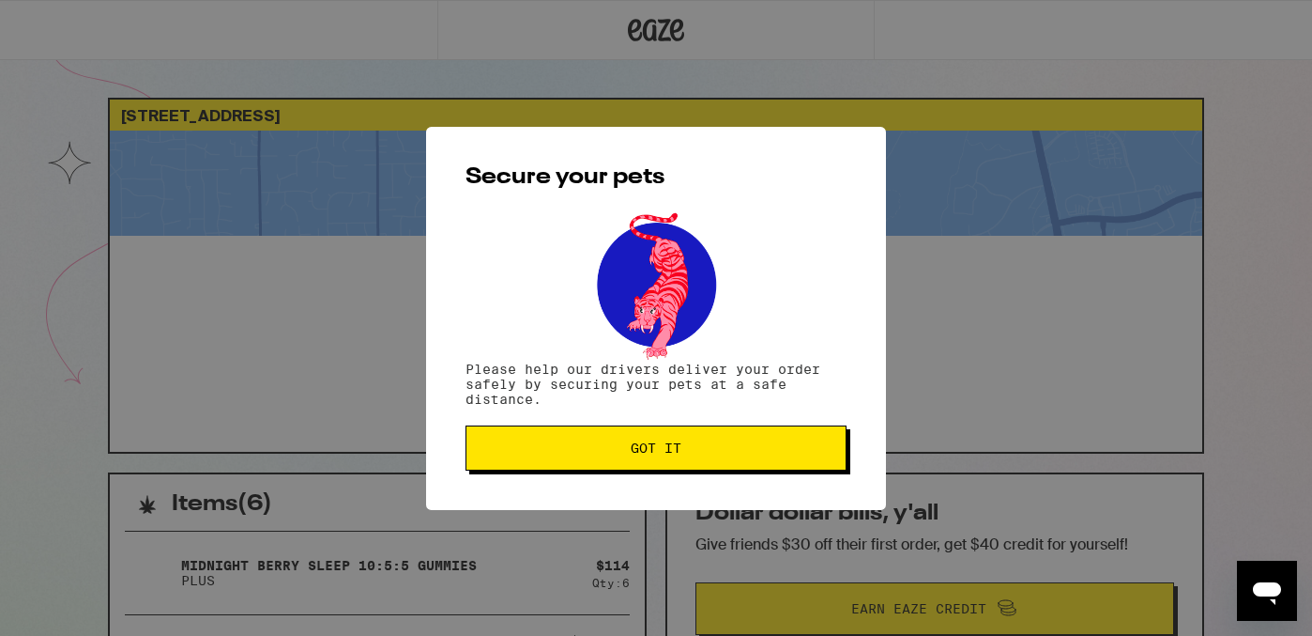
click at [654, 454] on span "Got it" at bounding box center [656, 447] width 51 height 13
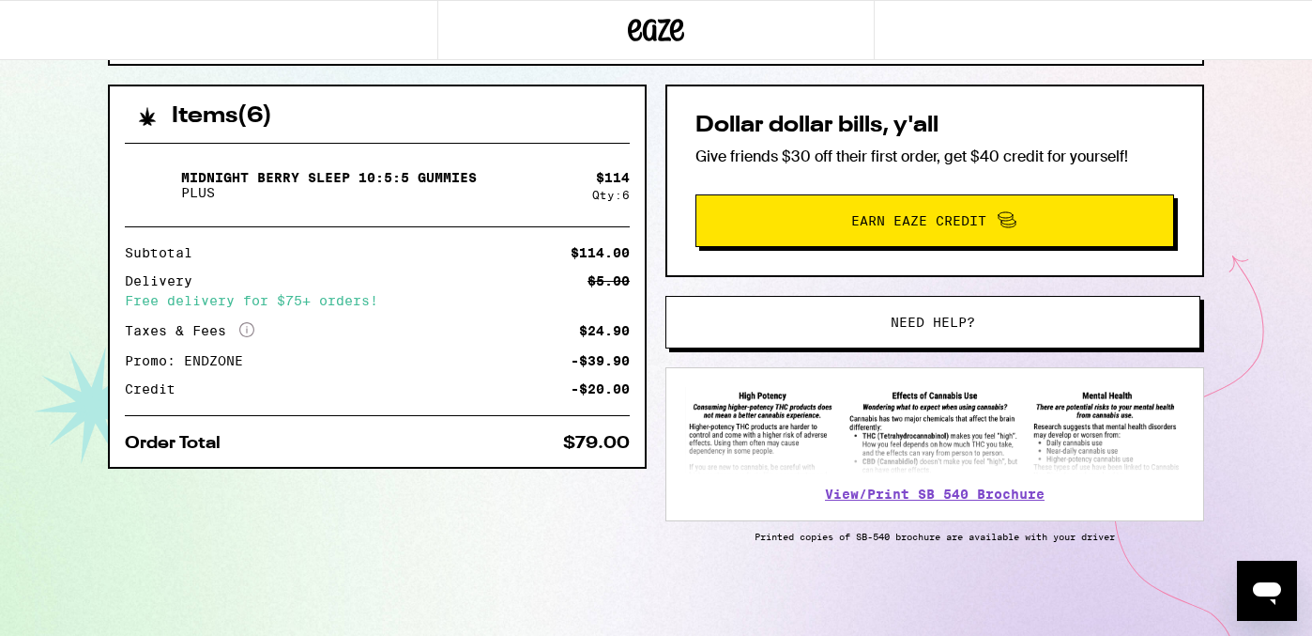
scroll to position [391, 0]
